Goal: Information Seeking & Learning: Learn about a topic

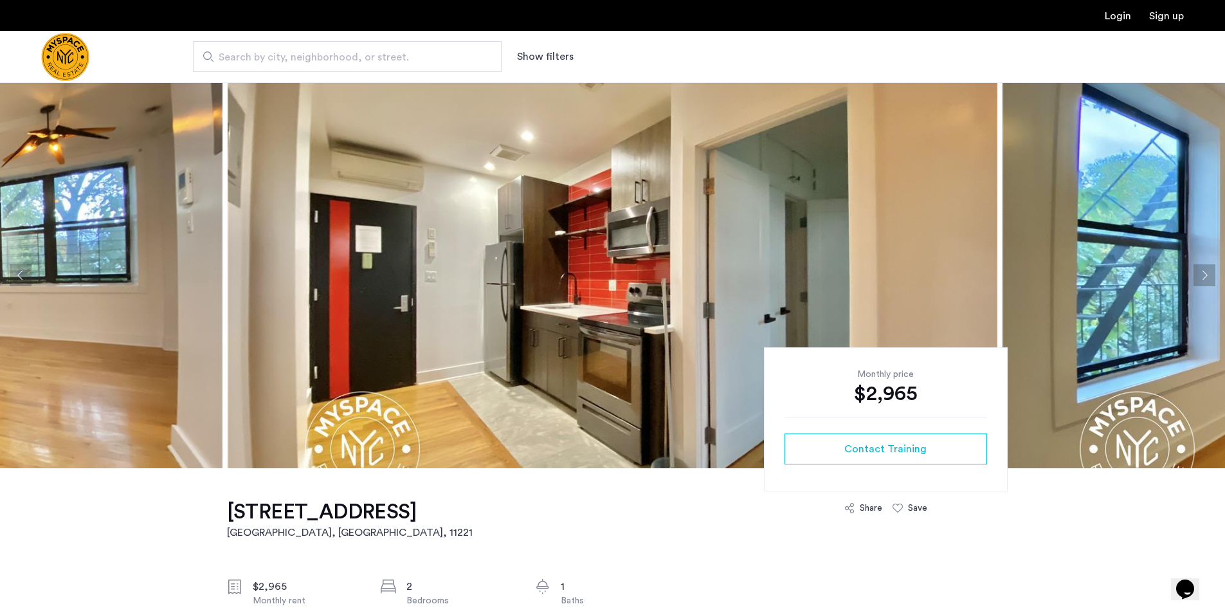
click at [1212, 275] on button "Next apartment" at bounding box center [1205, 275] width 22 height 22
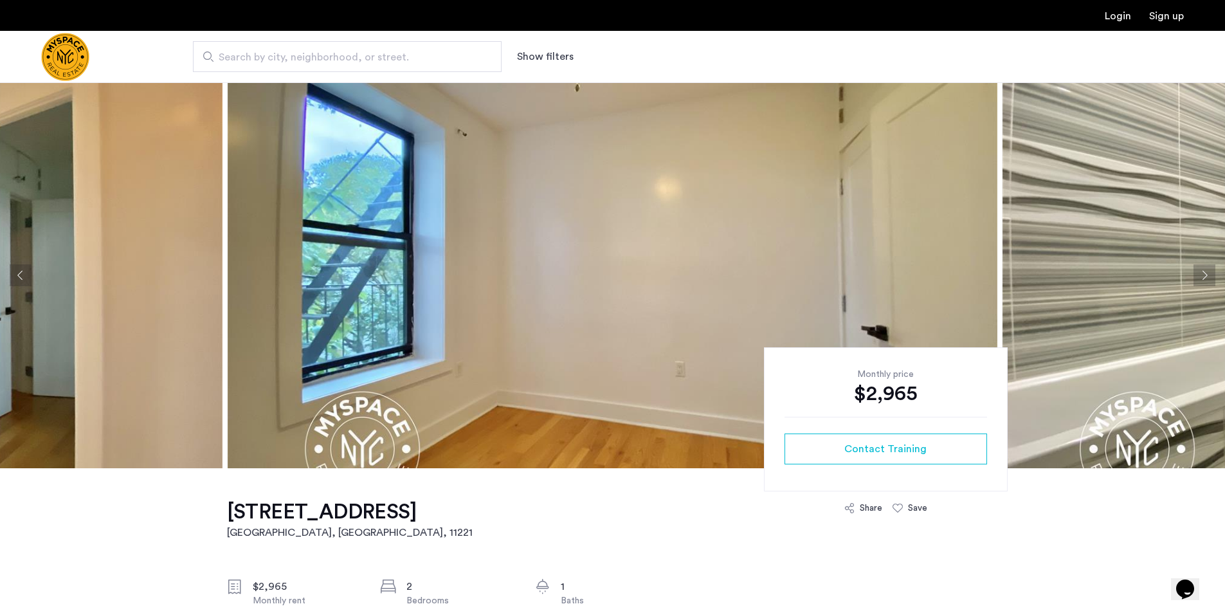
click at [1212, 274] on button "Next apartment" at bounding box center [1205, 275] width 22 height 22
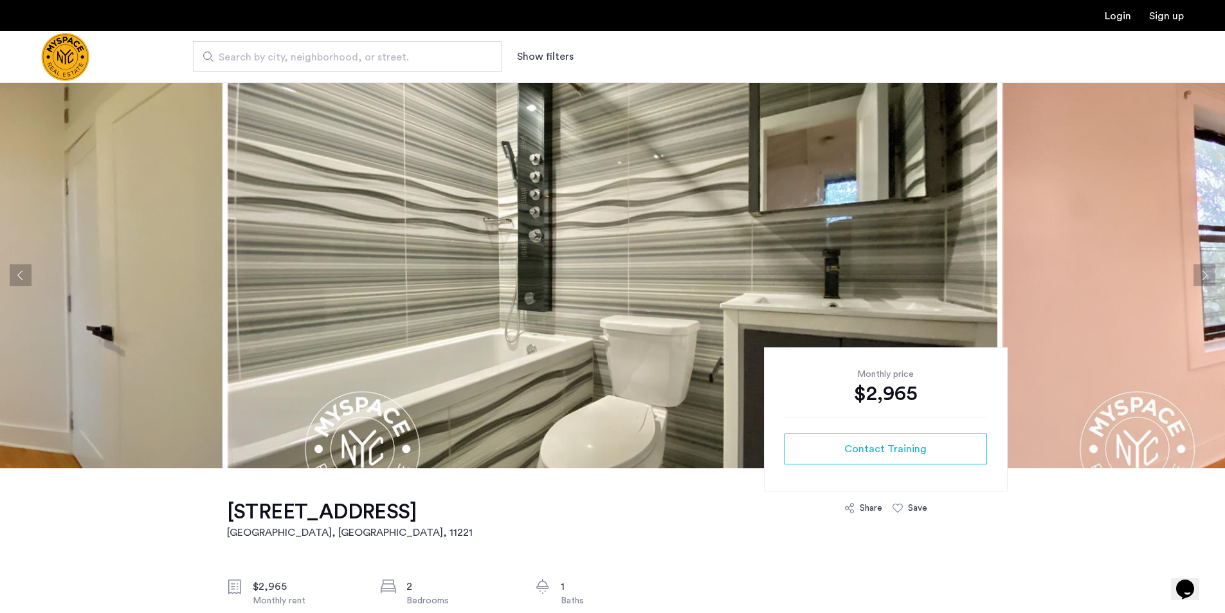
click at [1212, 274] on button "Next apartment" at bounding box center [1205, 275] width 22 height 22
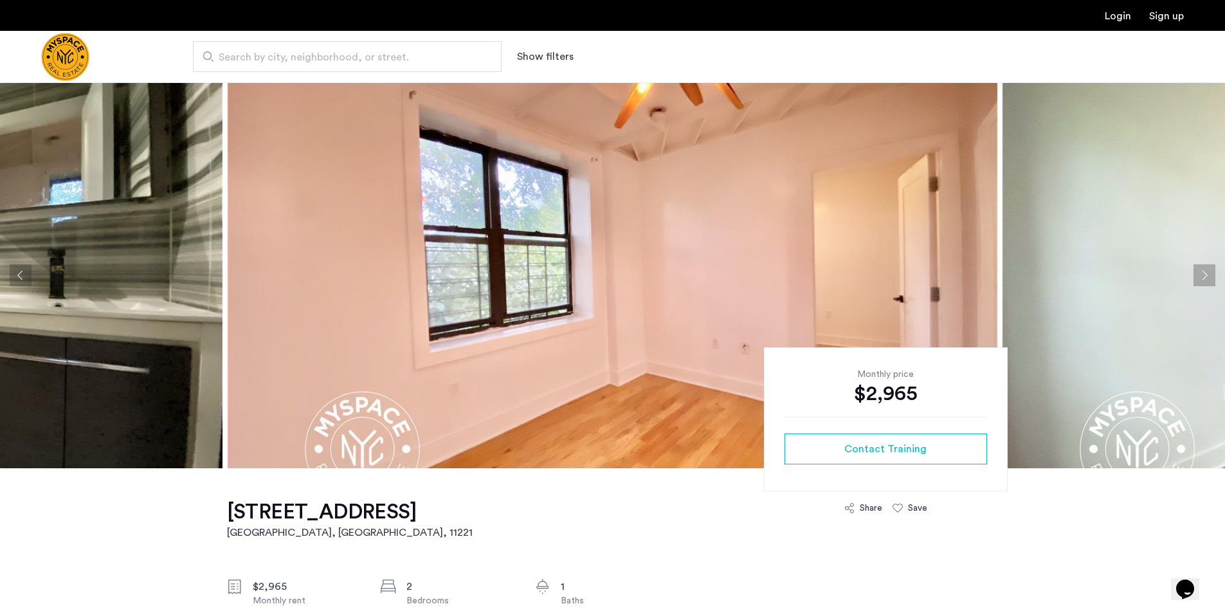
click at [1212, 274] on button "Next apartment" at bounding box center [1205, 275] width 22 height 22
